Goal: Task Accomplishment & Management: Manage account settings

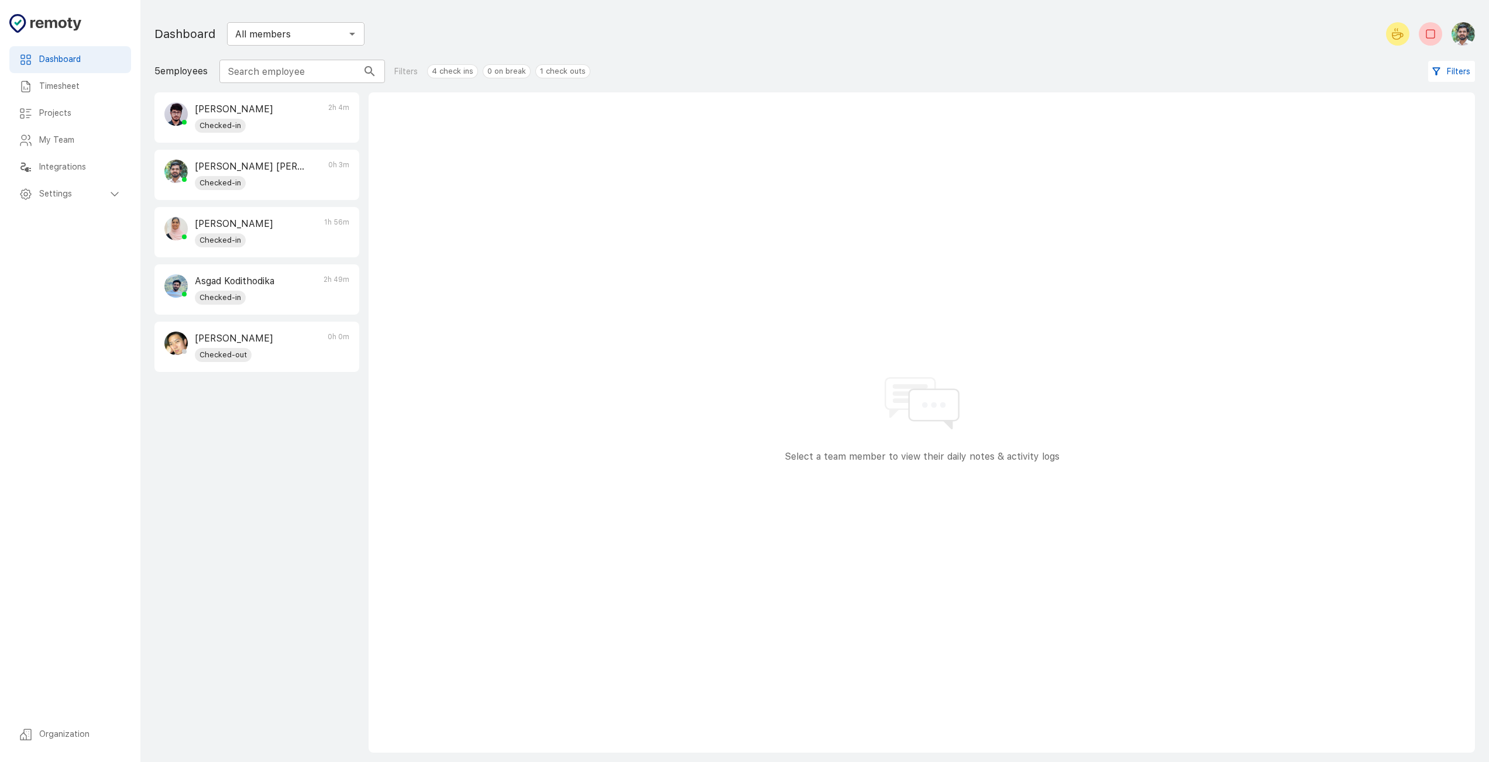
click at [81, 81] on h6 "Timesheet" at bounding box center [80, 86] width 83 height 13
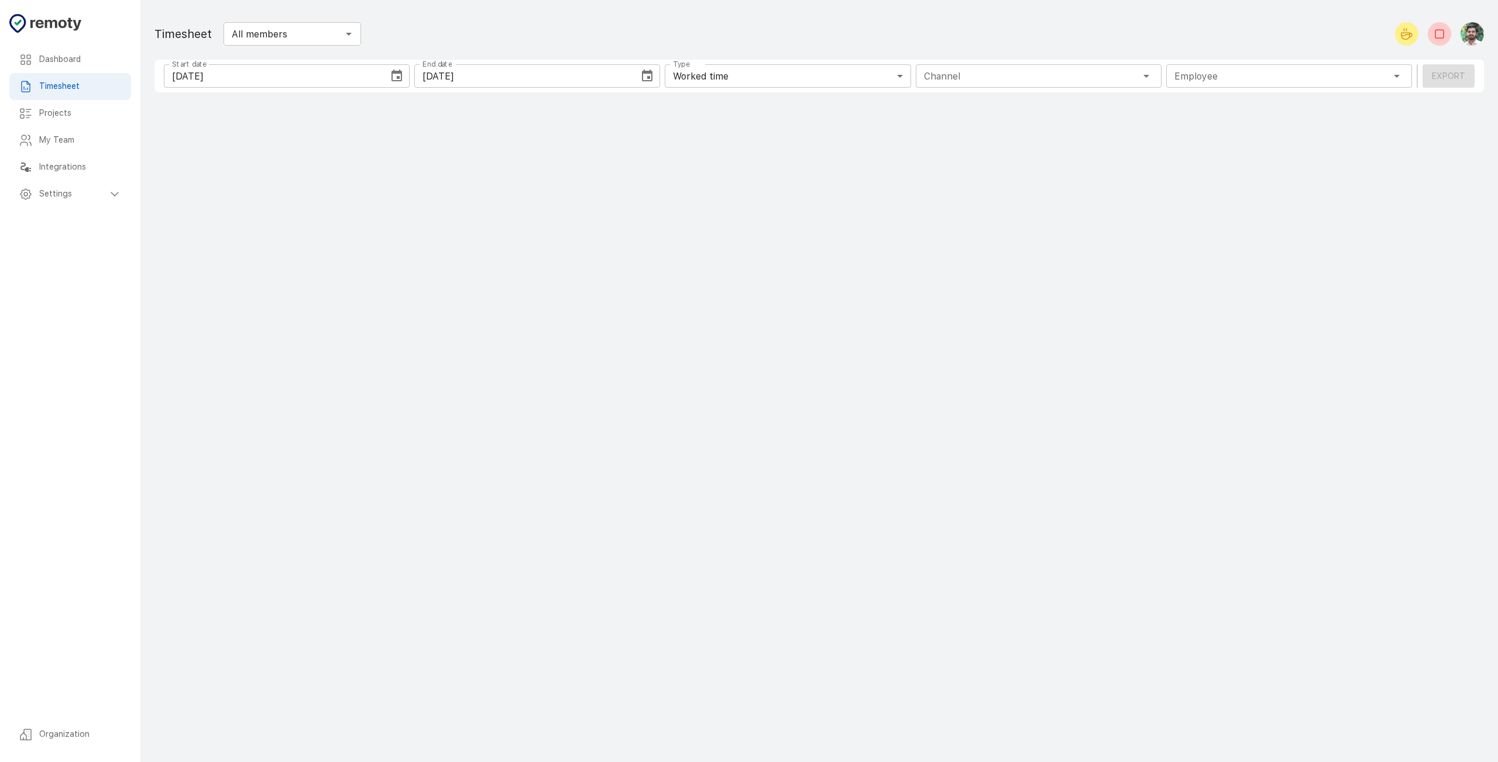
type input "1 Employee"
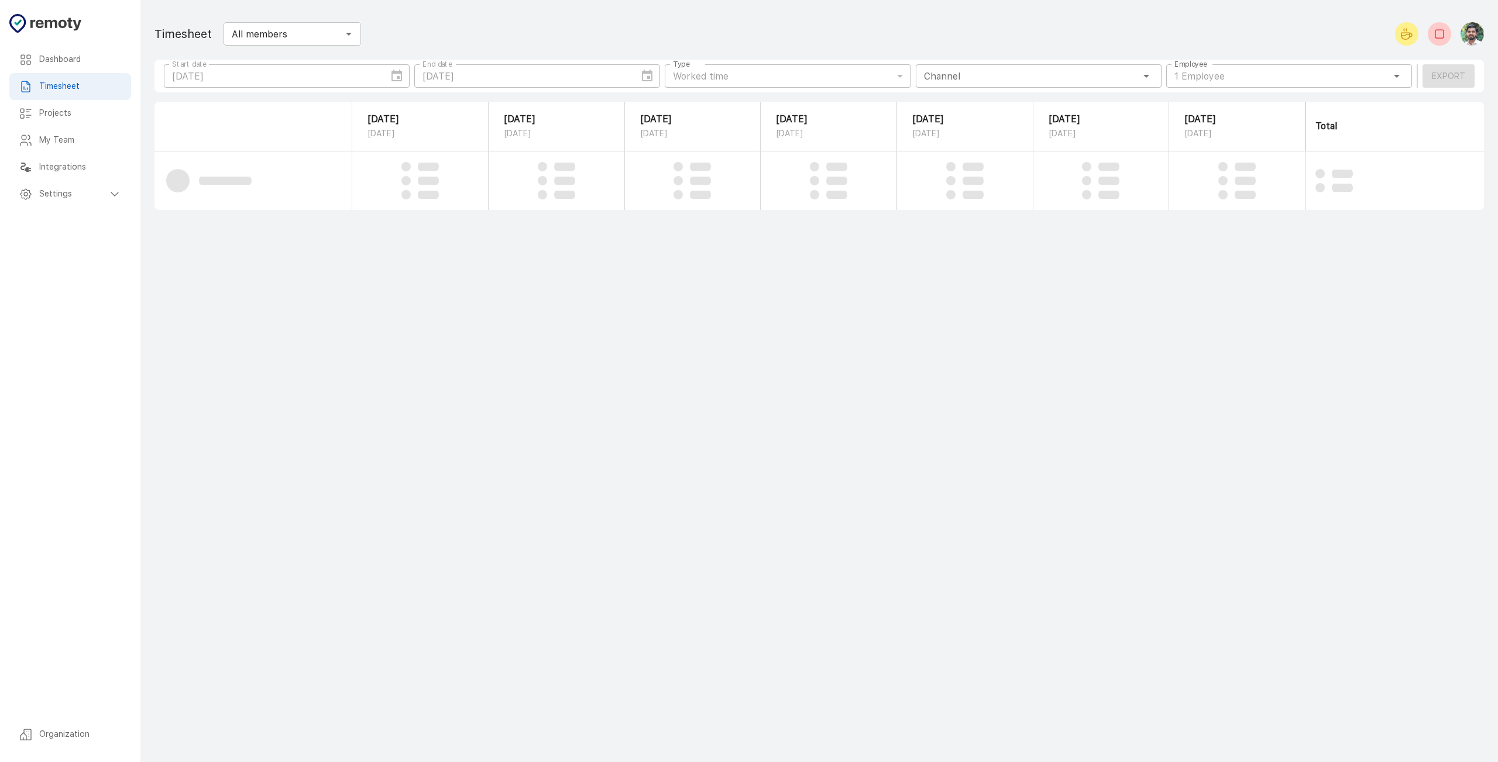
click at [1280, 80] on div "Employee 1 Employee Employee" at bounding box center [1289, 75] width 246 height 23
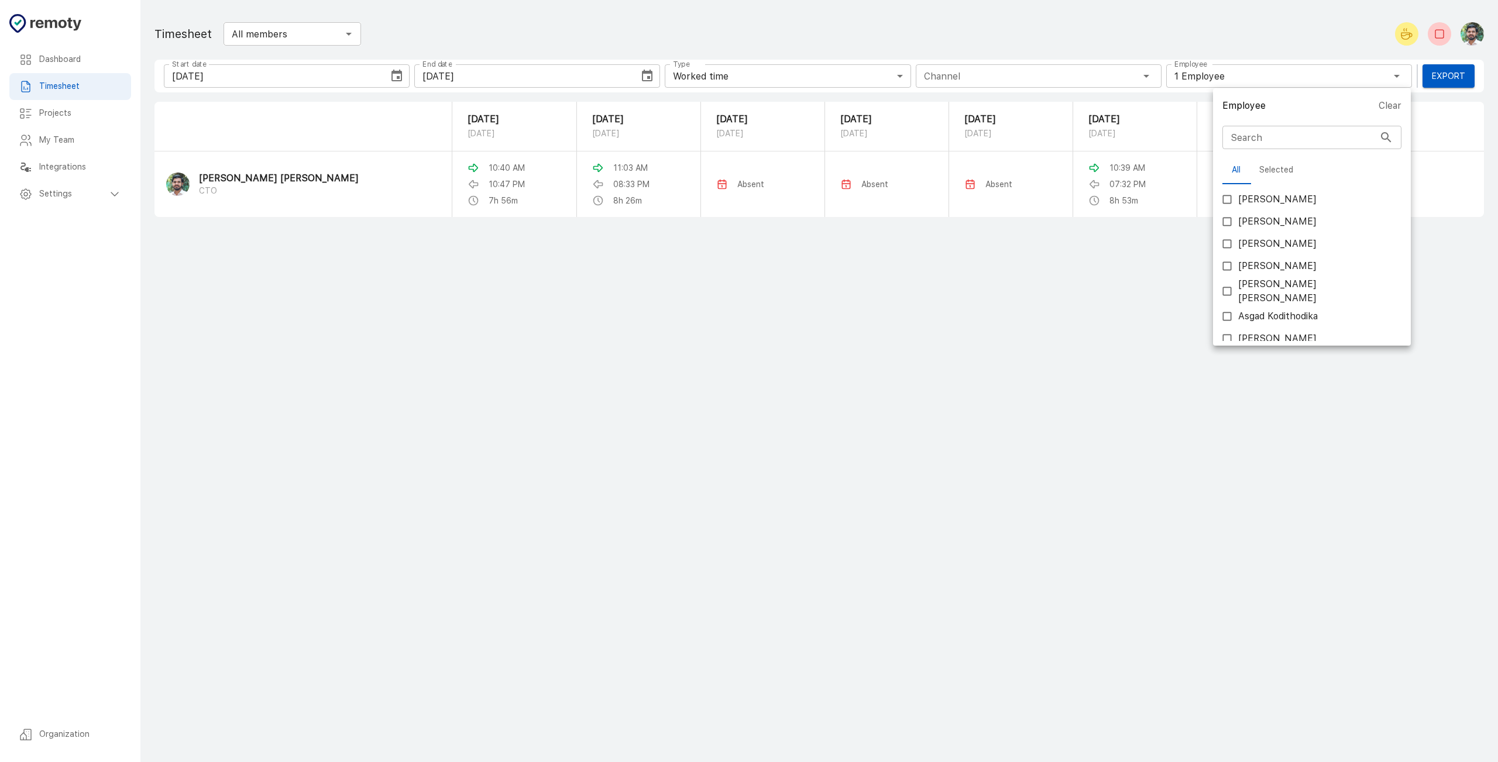
scroll to position [101, 0]
click at [1273, 329] on span "[PERSON_NAME]" at bounding box center [1277, 334] width 78 height 14
click at [1238, 329] on input "[PERSON_NAME]" at bounding box center [1227, 333] width 22 height 22
checkbox input "true"
type input "2 Employees"
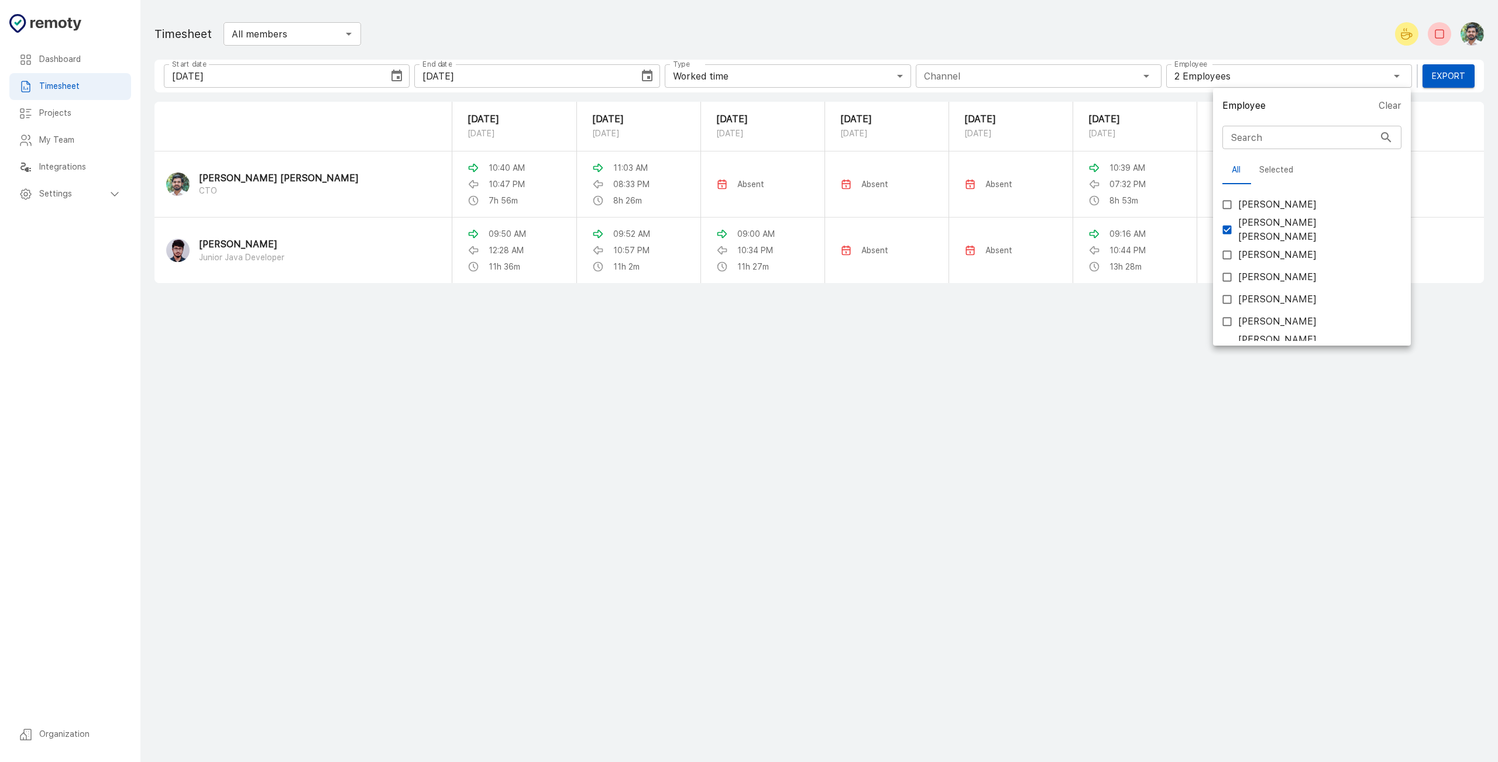
scroll to position [21, 0]
click at [1280, 272] on span "[PERSON_NAME]" at bounding box center [1277, 274] width 78 height 14
click at [1238, 272] on input "[PERSON_NAME]" at bounding box center [1227, 274] width 22 height 22
checkbox input "true"
type input "3 Employees"
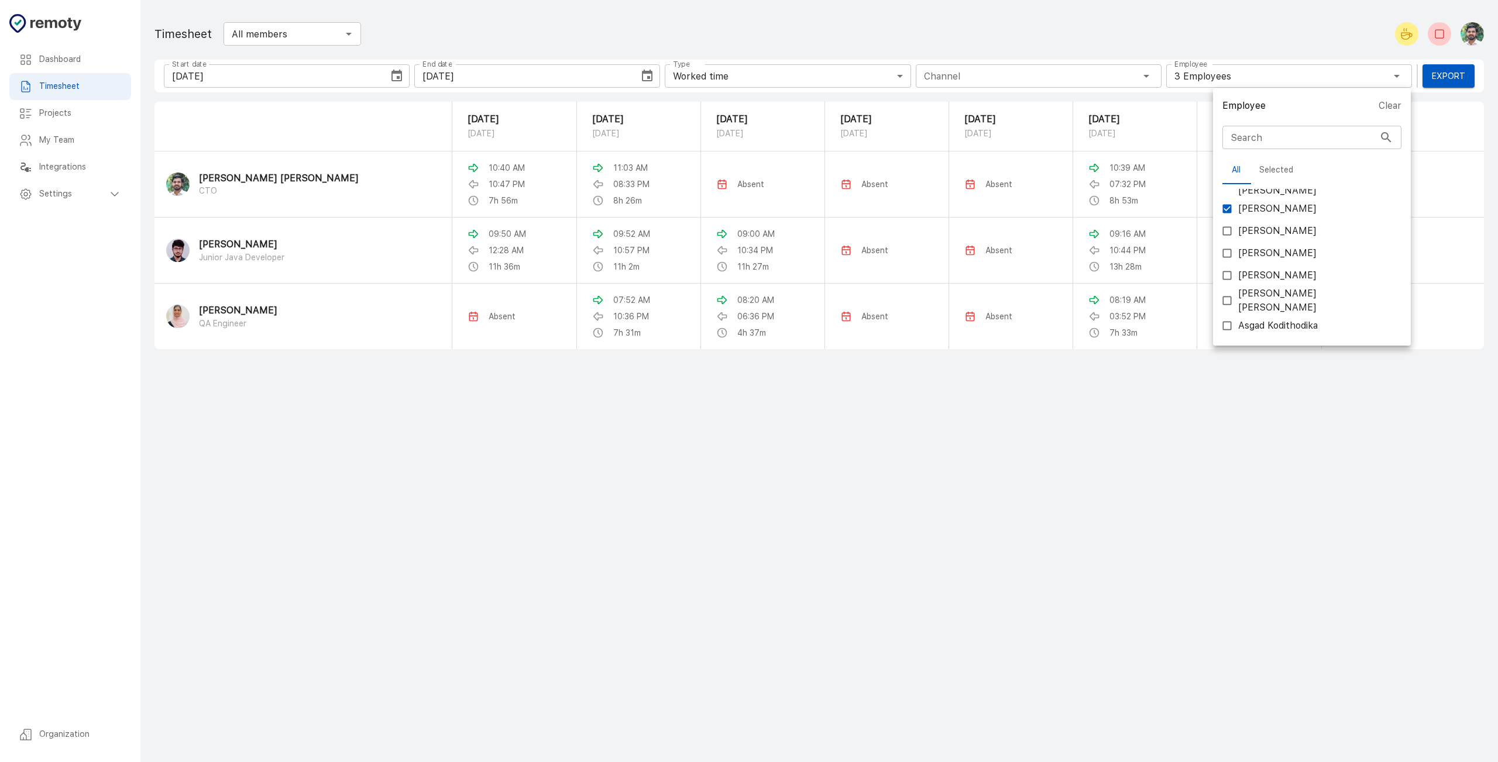
scroll to position [101, 0]
click at [1270, 307] on span "Asgad Kodithodika" at bounding box center [1278, 311] width 80 height 14
click at [1238, 307] on input "Asgad Kodithodika" at bounding box center [1227, 311] width 22 height 22
checkbox input "true"
type input "4 Employees"
